Goal: Use online tool/utility: Utilize a website feature to perform a specific function

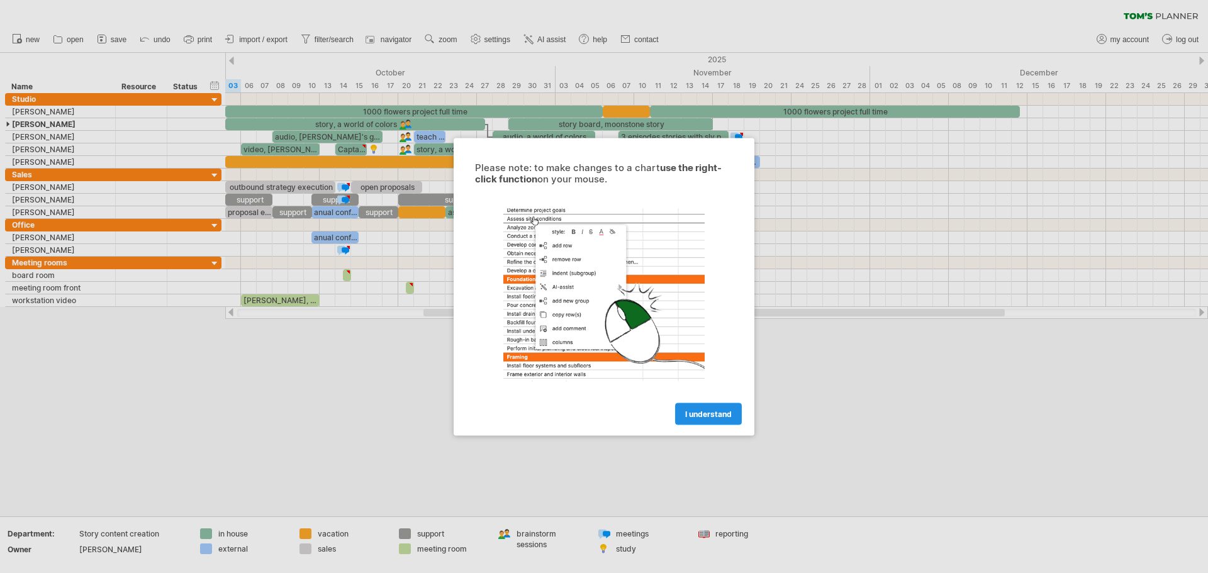
click at [695, 414] on span "I understand" at bounding box center [708, 413] width 47 height 9
click at [690, 401] on div "I understand" at bounding box center [604, 408] width 283 height 32
click at [711, 412] on span "I understand" at bounding box center [708, 413] width 47 height 9
